Goal: Navigation & Orientation: Find specific page/section

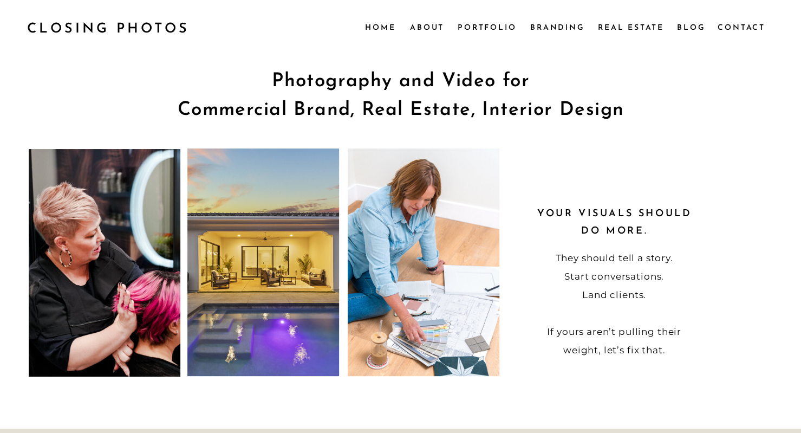
click at [501, 24] on nav "Portfolio" at bounding box center [487, 27] width 59 height 12
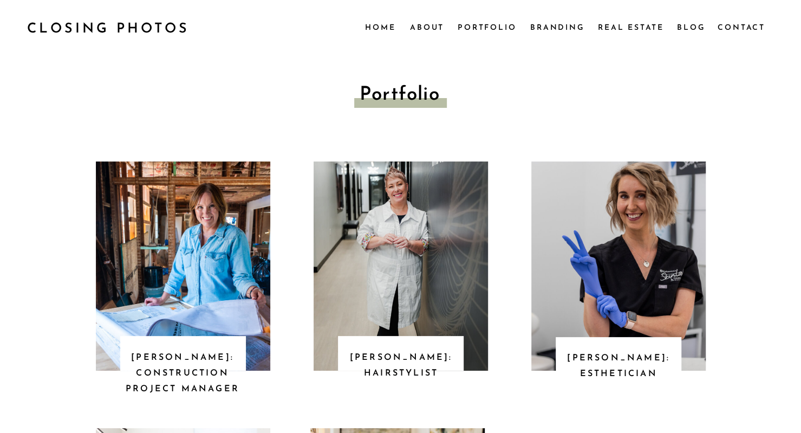
click at [385, 27] on nav "Home" at bounding box center [380, 27] width 30 height 12
